Goal: Transaction & Acquisition: Purchase product/service

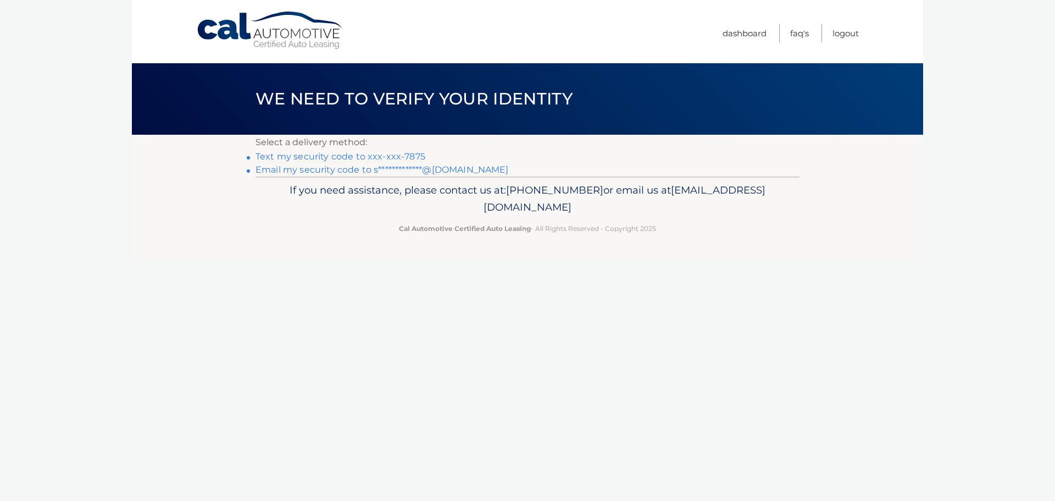
click at [406, 153] on link "Text my security code to xxx-xxx-7875" at bounding box center [341, 156] width 170 height 10
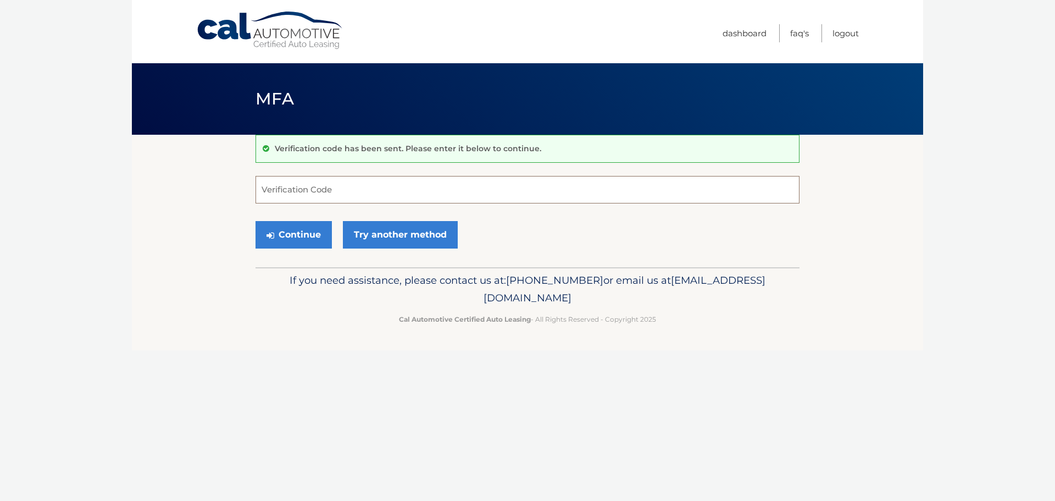
click at [501, 188] on input "Verification Code" at bounding box center [528, 189] width 544 height 27
click at [278, 192] on input "8544468" at bounding box center [528, 189] width 544 height 27
type input "854468"
click at [410, 228] on link "Try another method" at bounding box center [400, 234] width 115 height 27
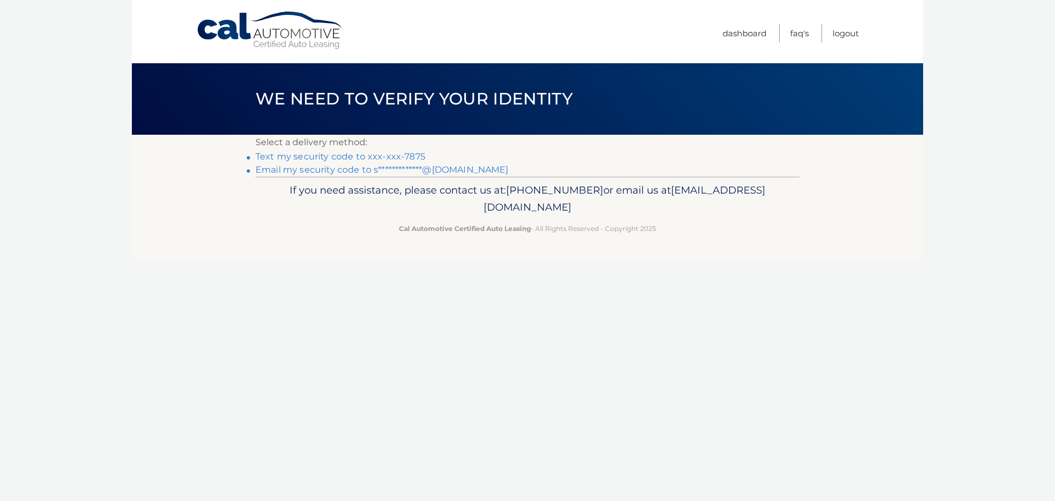
click at [338, 153] on link "Text my security code to xxx-xxx-7875" at bounding box center [341, 156] width 170 height 10
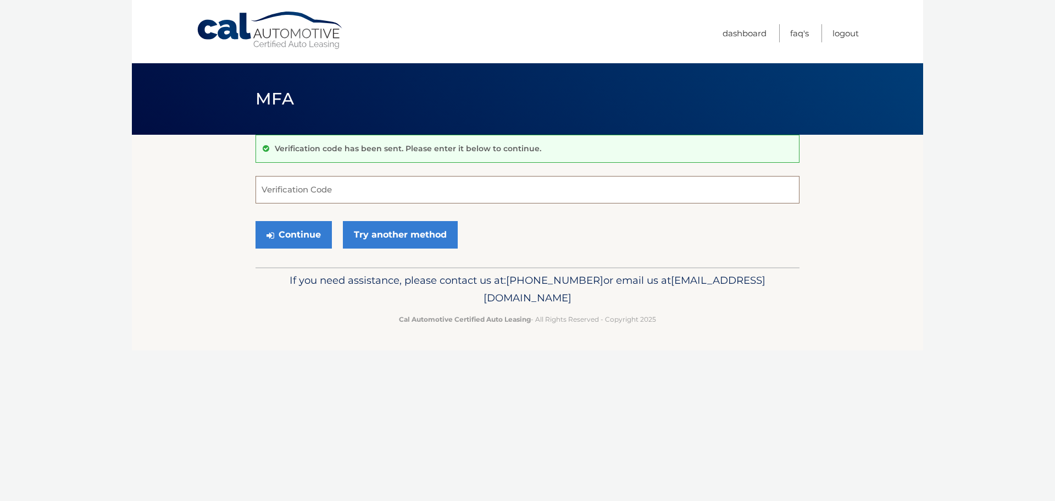
click at [348, 179] on input "Verification Code" at bounding box center [528, 189] width 544 height 27
type input "989209"
click at [302, 241] on button "Continue" at bounding box center [294, 234] width 76 height 27
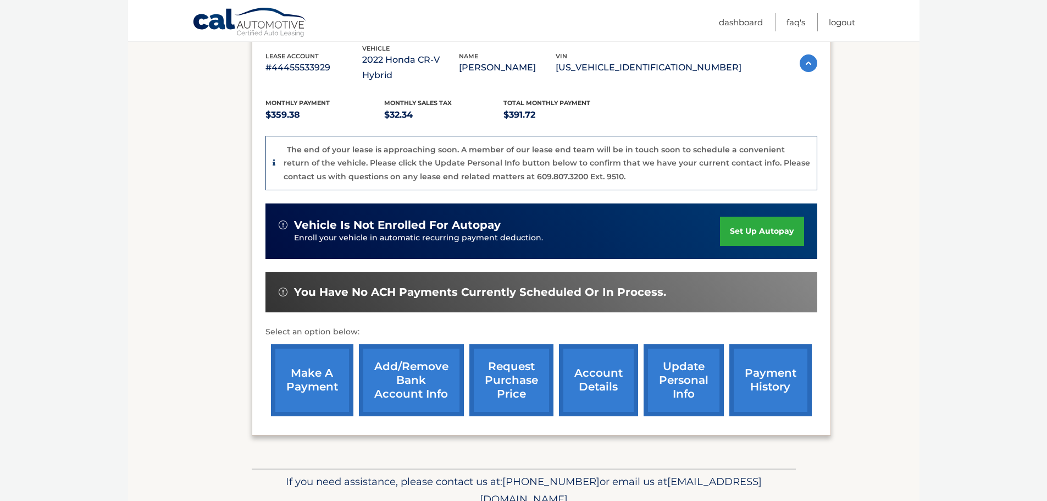
scroll to position [179, 0]
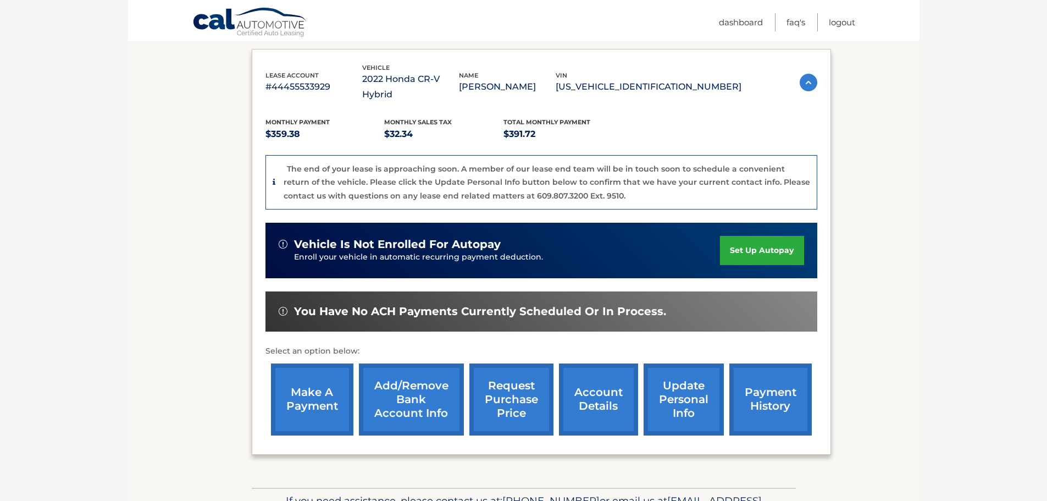
click at [287, 378] on link "make a payment" at bounding box center [312, 399] width 82 height 72
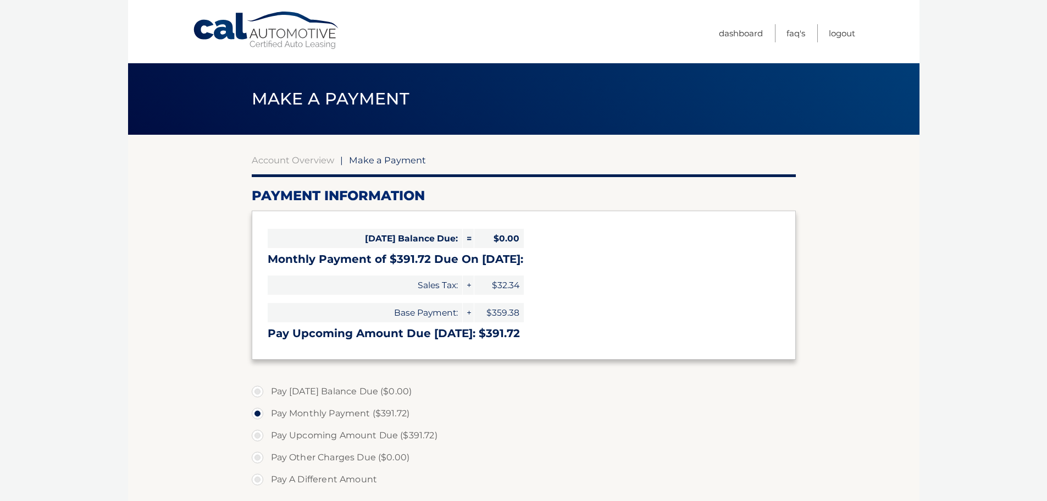
select select "Nzk5ZGIwNTUtMzlhNC00MzVlLTgyZGUtYWY5MThhYTEwYzEy"
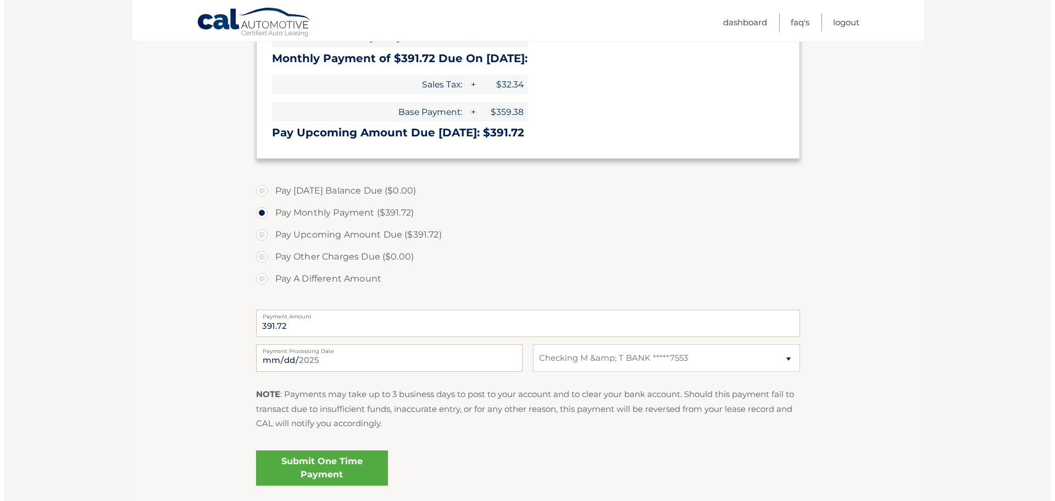
scroll to position [220, 0]
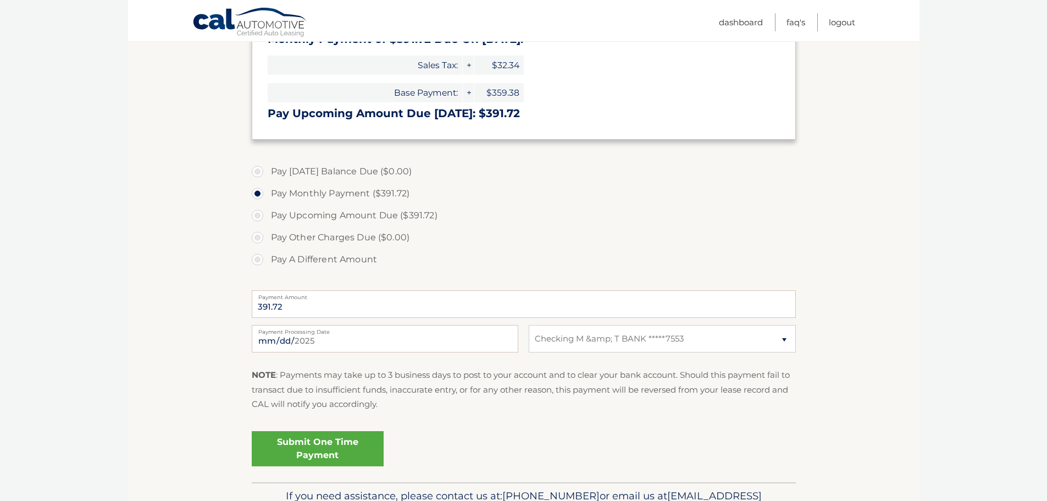
click at [320, 446] on link "Submit One Time Payment" at bounding box center [318, 448] width 132 height 35
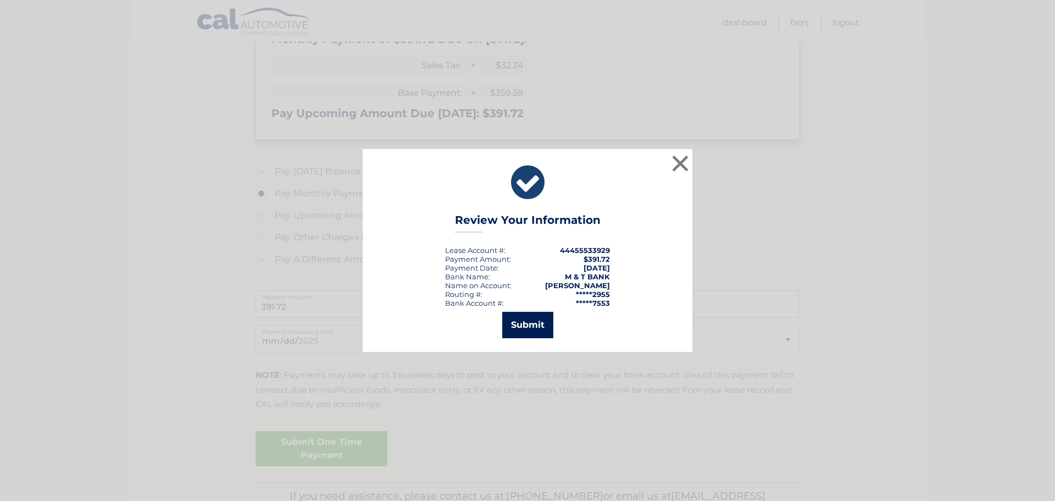
click at [534, 324] on button "Submit" at bounding box center [527, 325] width 51 height 26
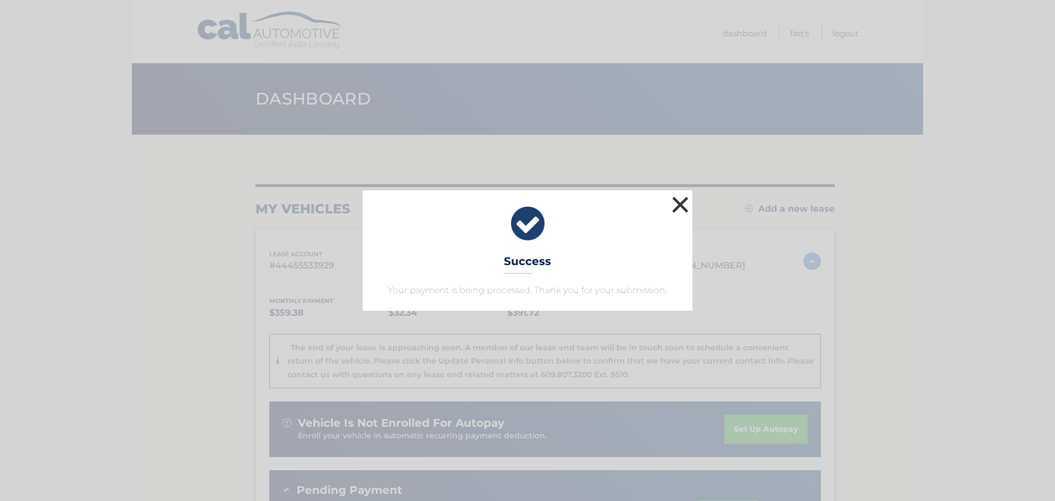
click at [677, 208] on button "×" at bounding box center [680, 204] width 22 height 22
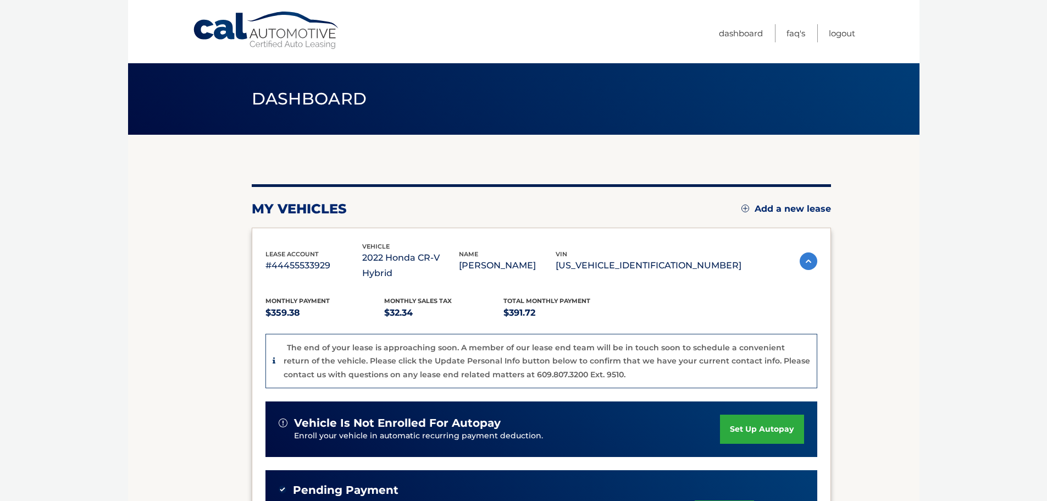
click at [912, 284] on section "my vehicles Add a new lease lease account #44455533929 vehicle 2022 Honda CR-V …" at bounding box center [523, 411] width 791 height 552
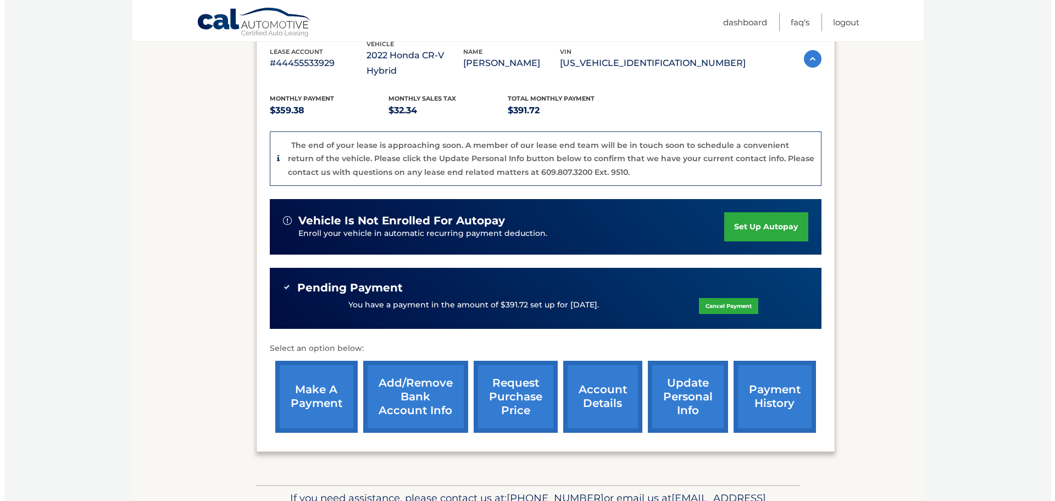
scroll to position [220, 0]
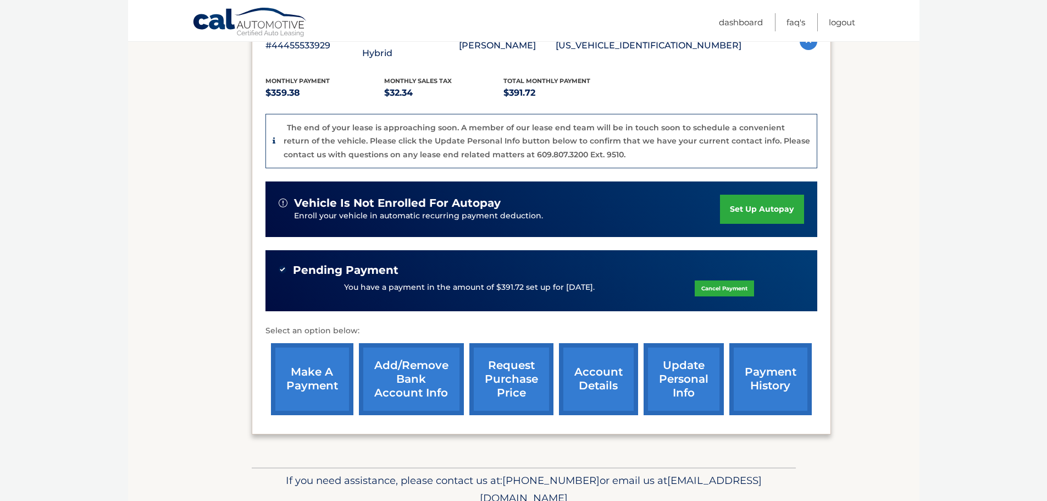
click at [514, 382] on link "request purchase price" at bounding box center [511, 379] width 84 height 72
